Goal: Information Seeking & Learning: Learn about a topic

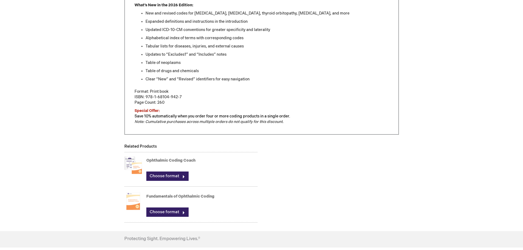
scroll to position [275, 0]
click at [159, 211] on link "Choose format" at bounding box center [167, 211] width 42 height 9
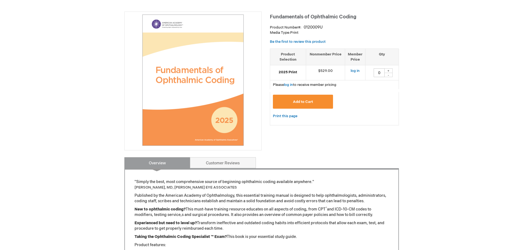
scroll to position [82, 0]
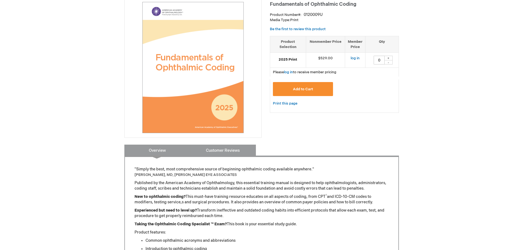
click at [244, 151] on link "Customer Reviews" at bounding box center [223, 150] width 66 height 11
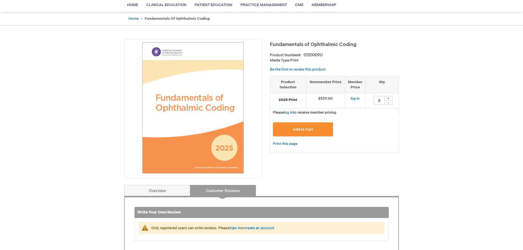
scroll to position [0, 0]
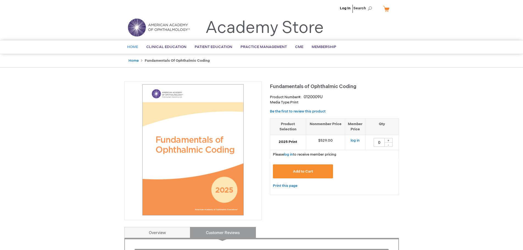
click at [133, 47] on span "Home" at bounding box center [132, 47] width 11 height 4
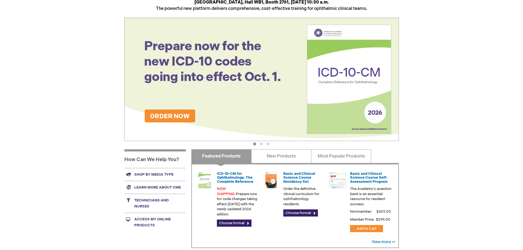
scroll to position [82, 0]
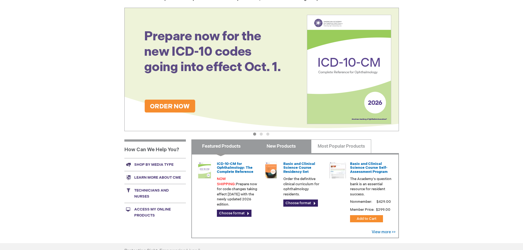
click at [269, 147] on link "New Products" at bounding box center [281, 147] width 60 height 14
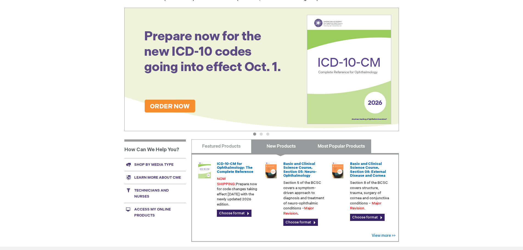
click at [322, 143] on link "Most Popular Products" at bounding box center [341, 147] width 60 height 14
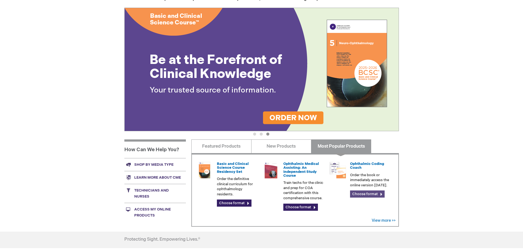
click at [363, 194] on link "Choose format" at bounding box center [367, 194] width 35 height 7
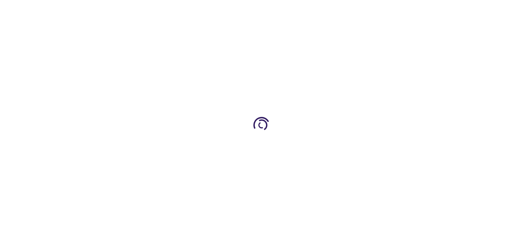
scroll to position [82, 0]
